Goal: Task Accomplishment & Management: Use online tool/utility

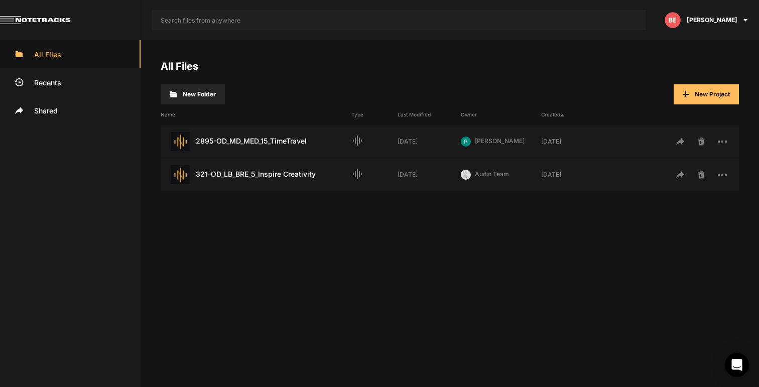
click at [705, 95] on span "New Project" at bounding box center [711, 94] width 35 height 8
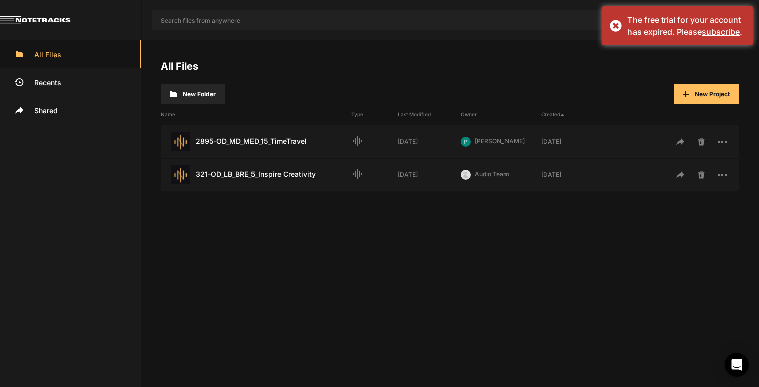
click at [700, 105] on div "Name Type Last Modified Owner Created" at bounding box center [450, 114] width 578 height 20
click at [696, 100] on button "New Project" at bounding box center [705, 94] width 65 height 20
